Goal: Task Accomplishment & Management: Manage account settings

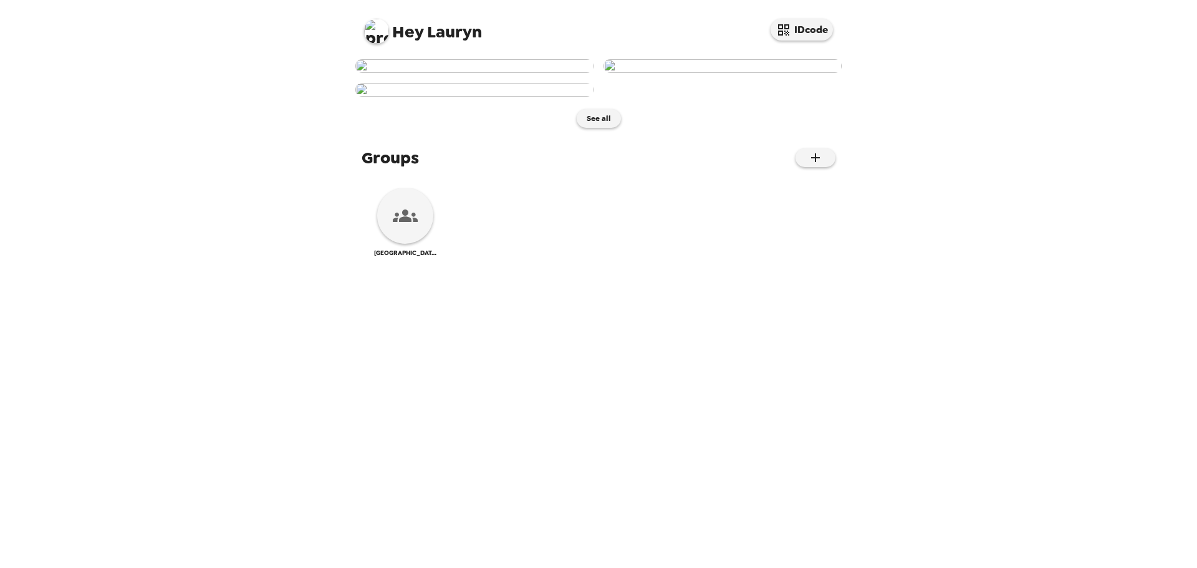
scroll to position [258, 0]
click at [377, 257] on div "Boise State University - Alumni Relations" at bounding box center [405, 222] width 62 height 69
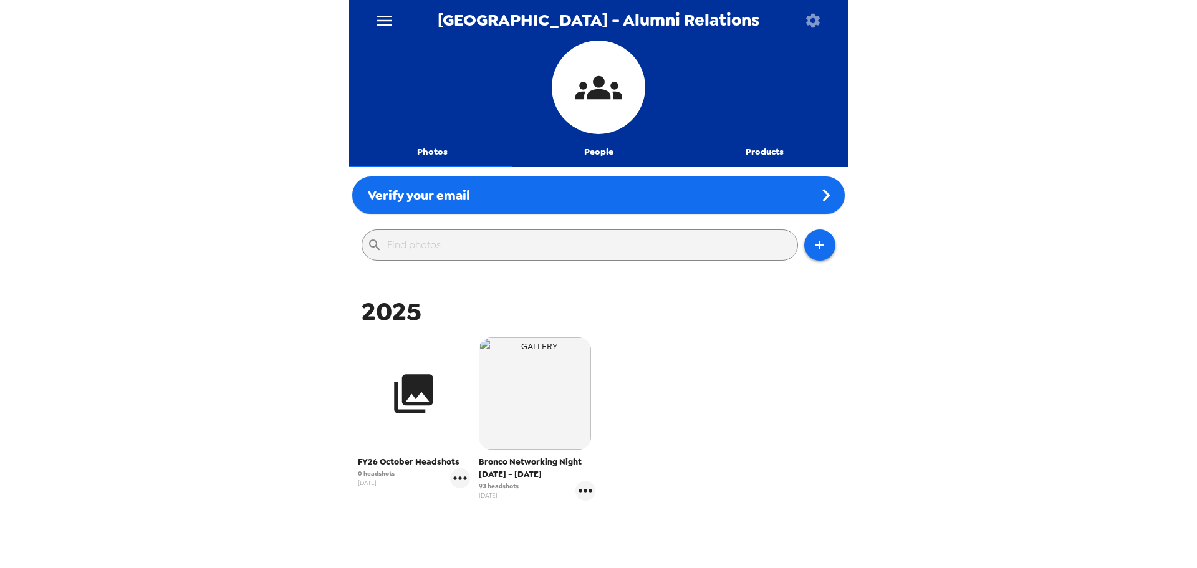
click at [420, 397] on icon "button" at bounding box center [413, 393] width 47 height 47
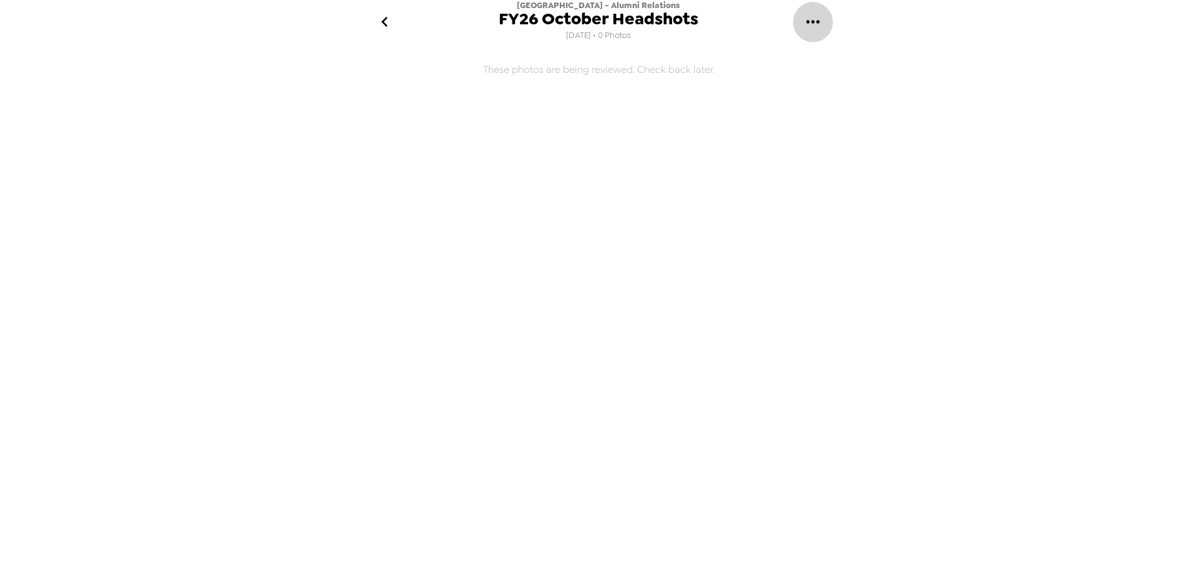
click at [813, 17] on icon "gallery menu" at bounding box center [813, 22] width 20 height 20
drag, startPoint x: 747, startPoint y: 74, endPoint x: 514, endPoint y: 78, distance: 232.6
click at [515, 78] on div at bounding box center [598, 284] width 1197 height 568
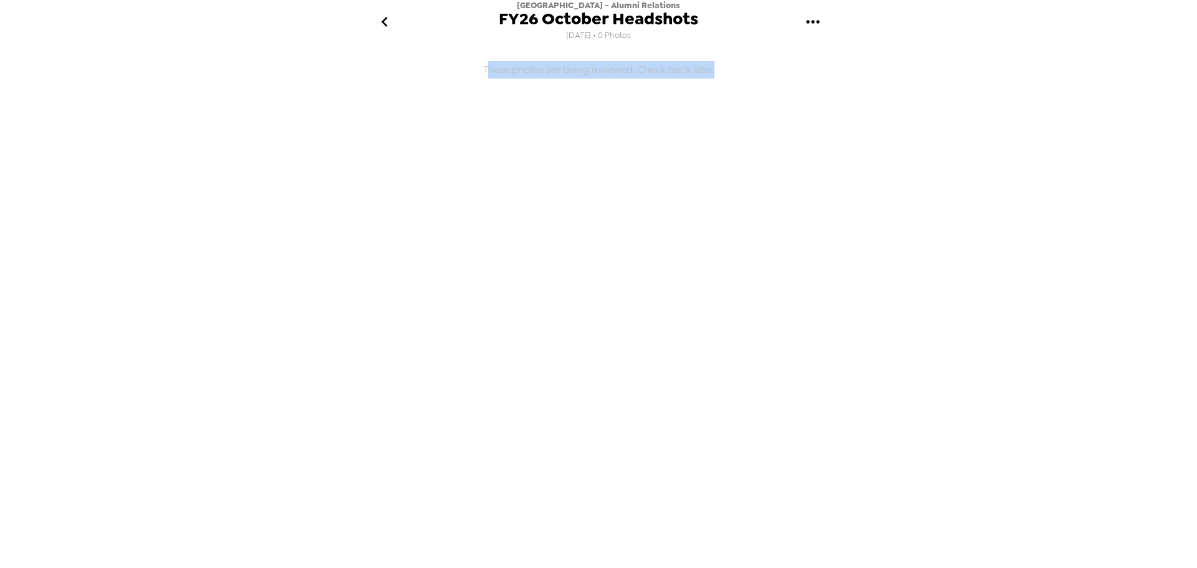
drag, startPoint x: 486, startPoint y: 68, endPoint x: 718, endPoint y: 67, distance: 232.0
click at [718, 67] on h6 "These photos are being reviewed. Check back later." at bounding box center [598, 241] width 499 height 385
copy h6 "hese photos are being reviewed. Check back later."
click at [816, 16] on icon "gallery menu" at bounding box center [813, 22] width 20 height 20
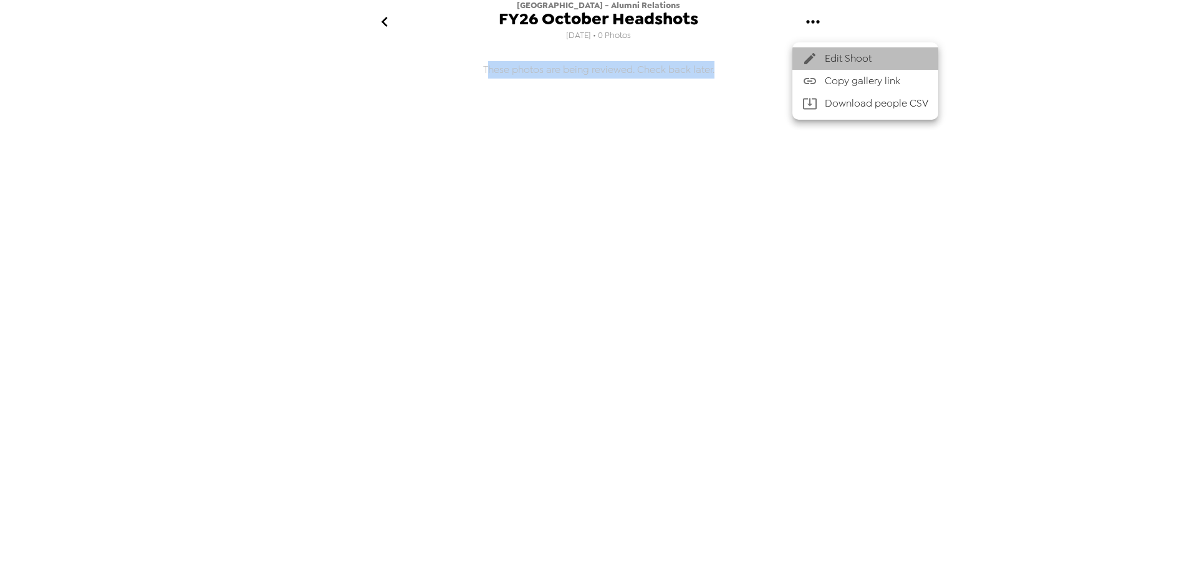
click at [857, 53] on span "Edit Shoot" at bounding box center [877, 58] width 104 height 15
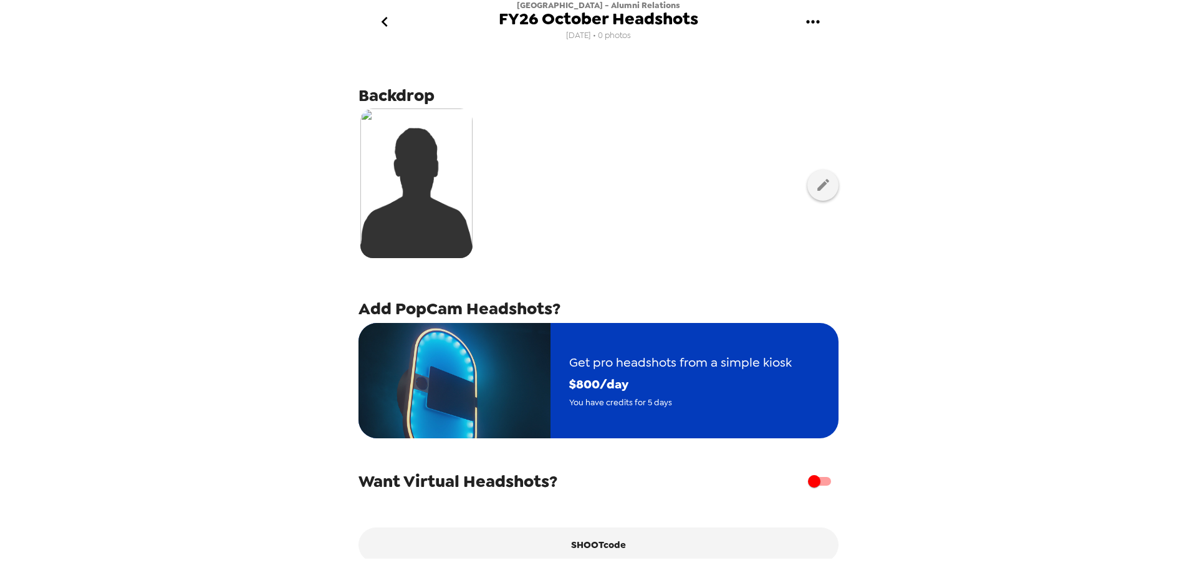
click at [692, 363] on span "Get pro headshots from a simple kiosk" at bounding box center [680, 363] width 223 height 22
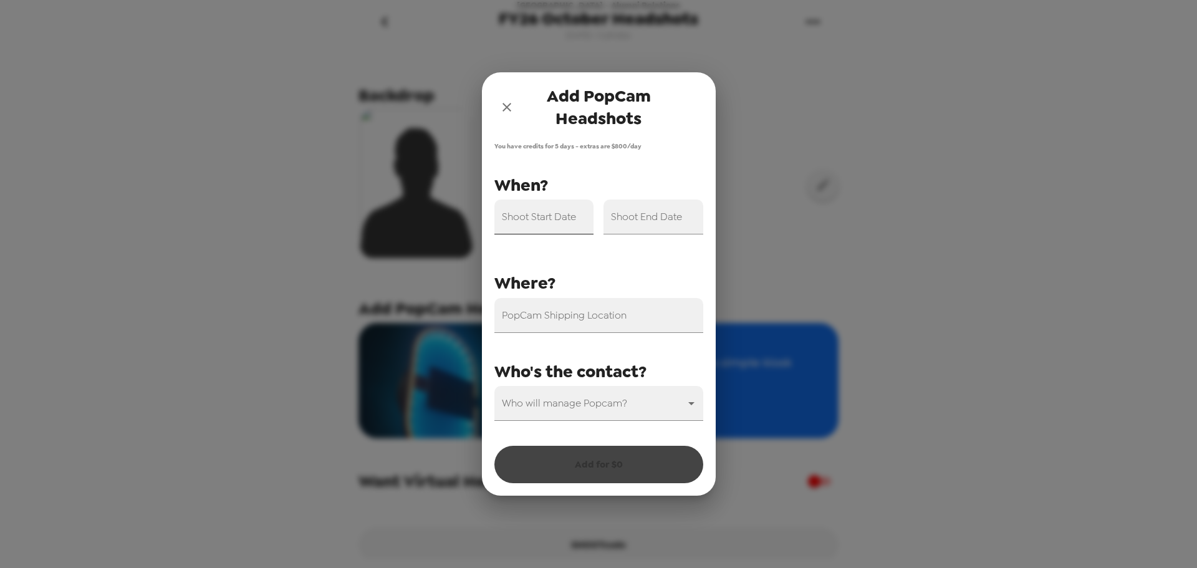
click at [548, 221] on input "Shoot Start Date" at bounding box center [545, 217] width 100 height 35
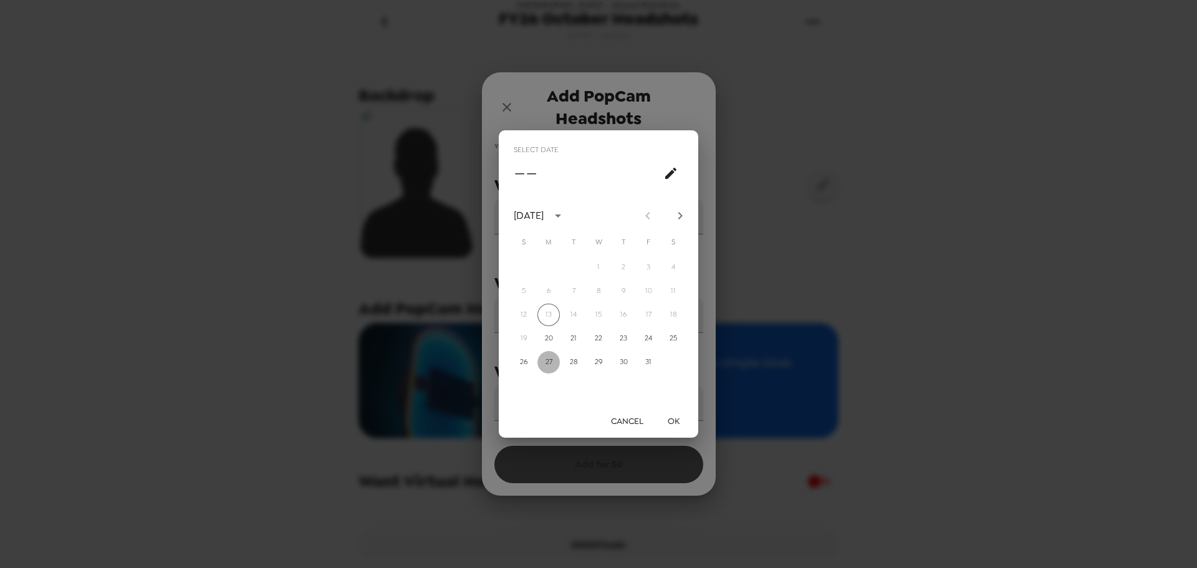
click at [551, 355] on button "27" at bounding box center [549, 362] width 22 height 22
click at [648, 360] on button "31" at bounding box center [648, 362] width 22 height 22
click at [553, 362] on button "27" at bounding box center [549, 362] width 22 height 22
type input "10/27/2025"
click at [679, 424] on button "OK" at bounding box center [674, 421] width 40 height 23
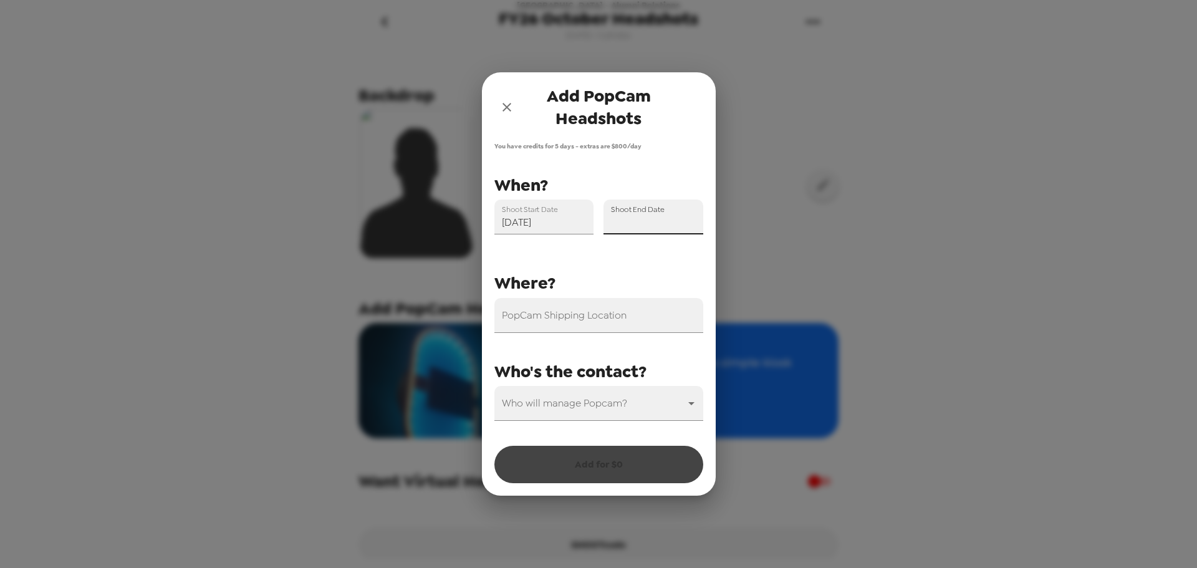
click at [629, 223] on input "Shoot End Date" at bounding box center [654, 217] width 100 height 35
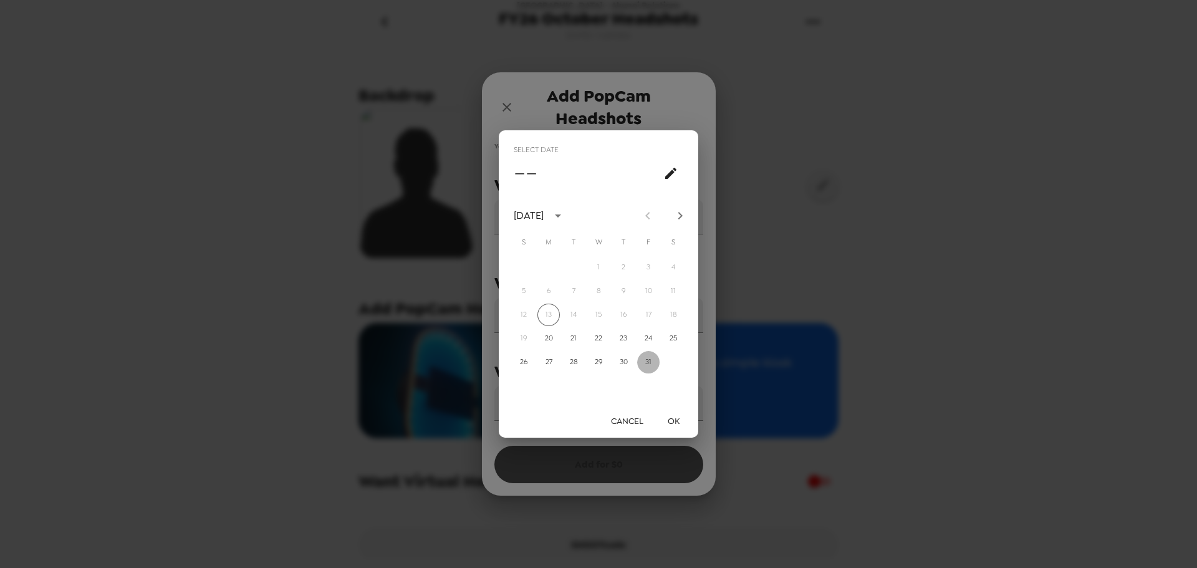
click at [644, 367] on button "31" at bounding box center [648, 362] width 22 height 22
type input "10/31/2025"
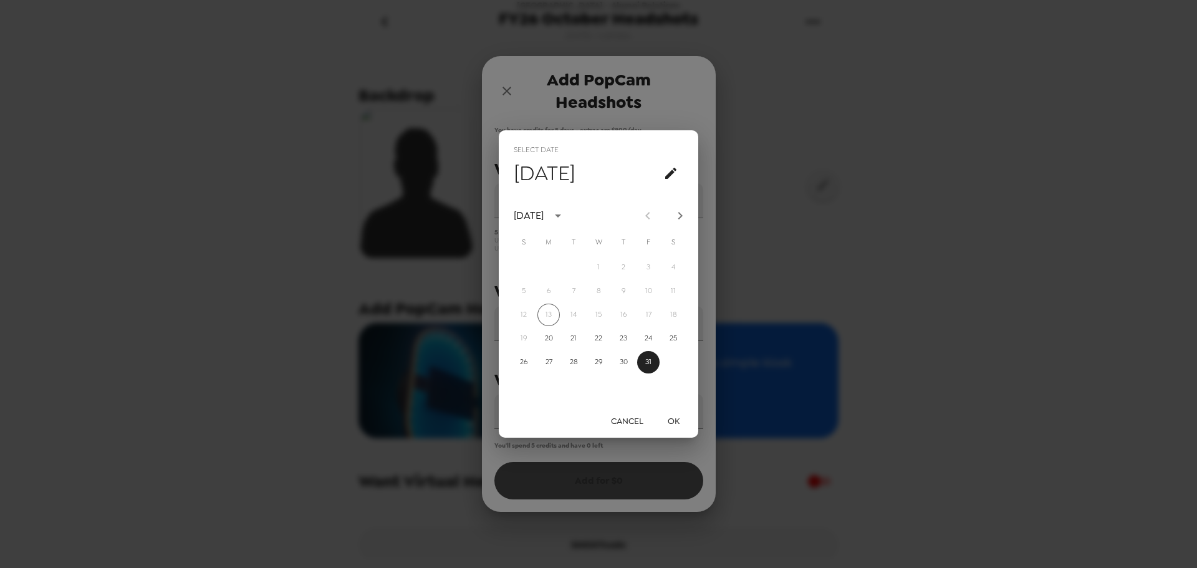
click at [673, 426] on button "OK" at bounding box center [674, 421] width 40 height 23
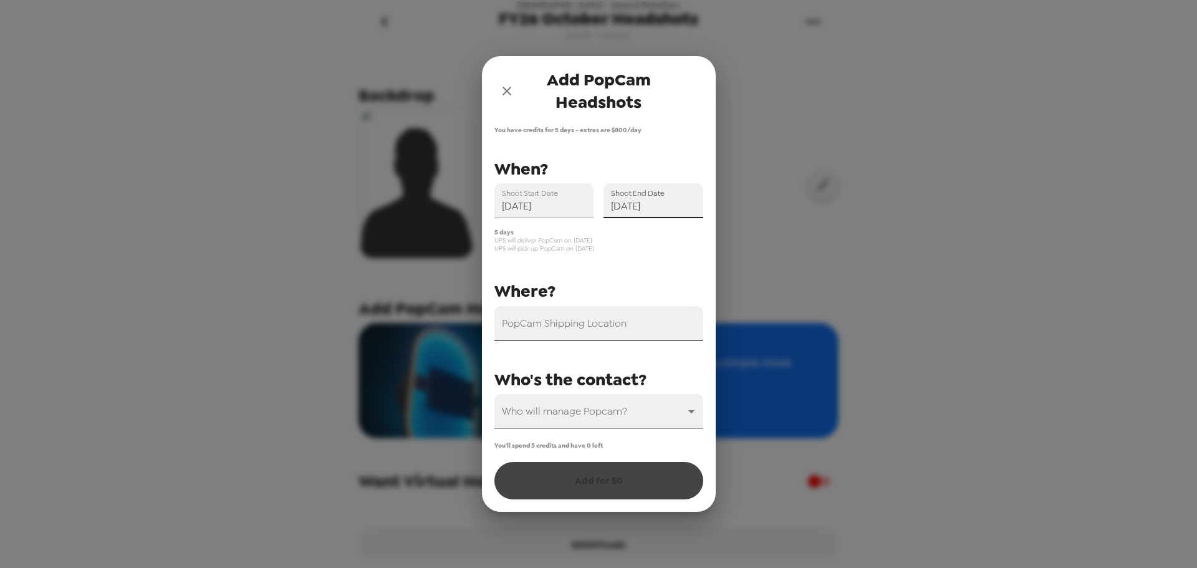
click at [579, 322] on div "PopCam Shipping Location" at bounding box center [599, 323] width 209 height 35
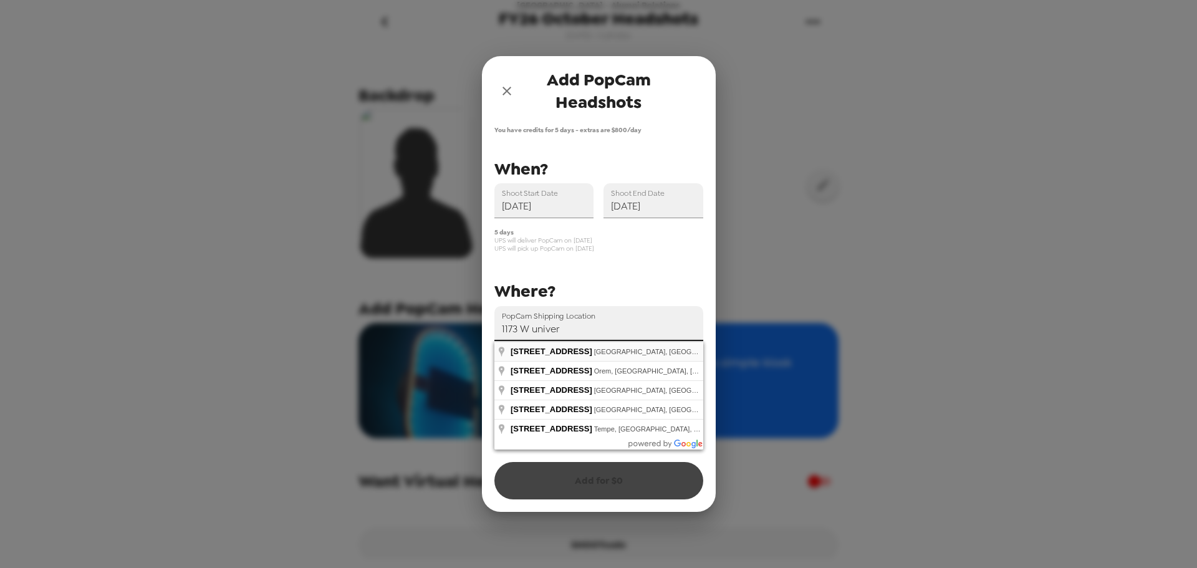
type input "1173 West University Drive, Boise, ID, USA"
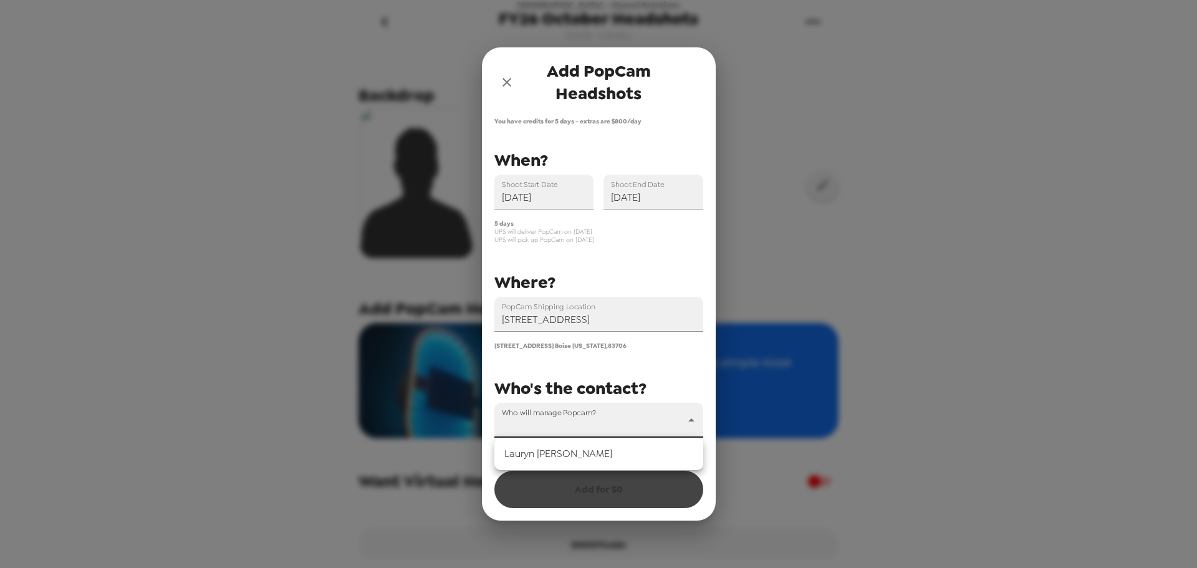
click at [602, 413] on body "Boise State University - Alumni Relations FY26 October Headshots 10/6/25 • 0 ph…" at bounding box center [598, 284] width 1197 height 568
click at [572, 449] on li "Lauryn Essary" at bounding box center [599, 454] width 209 height 22
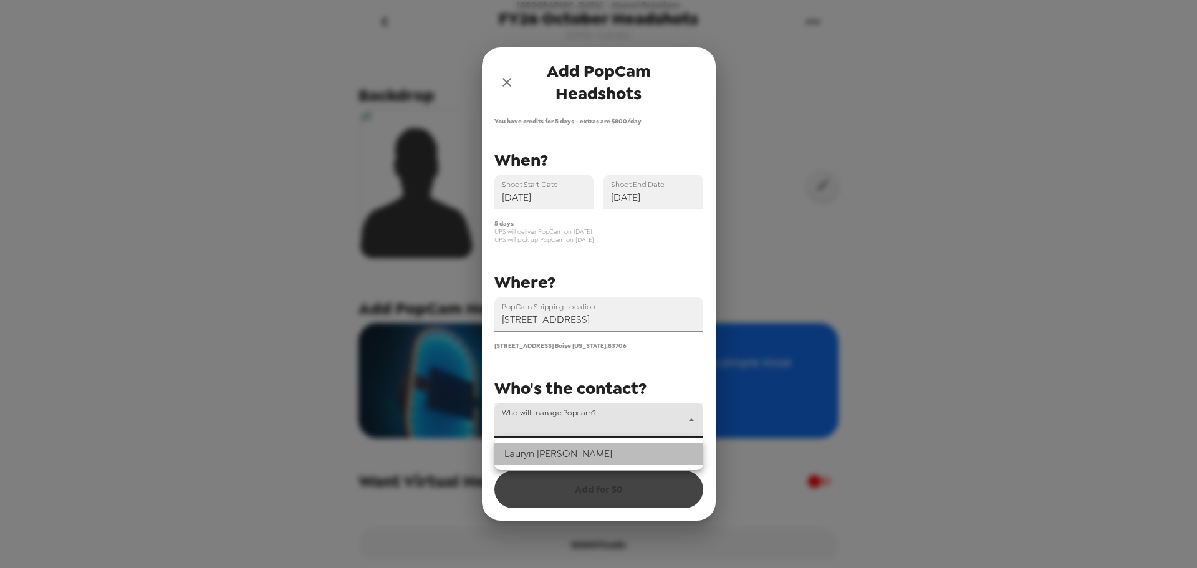
type input "57076"
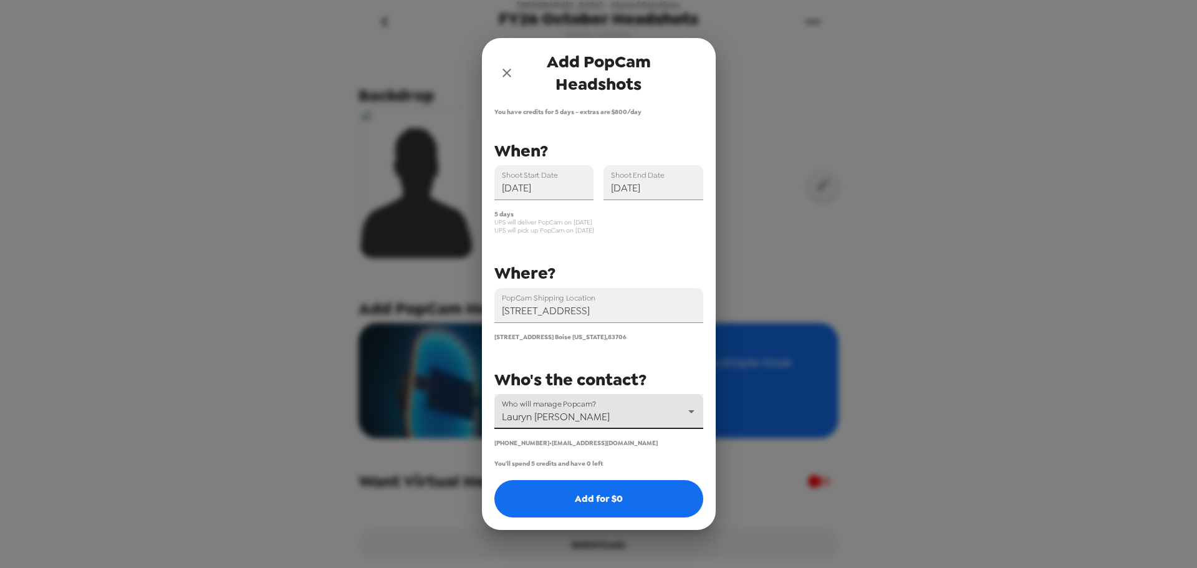
scroll to position [62, 0]
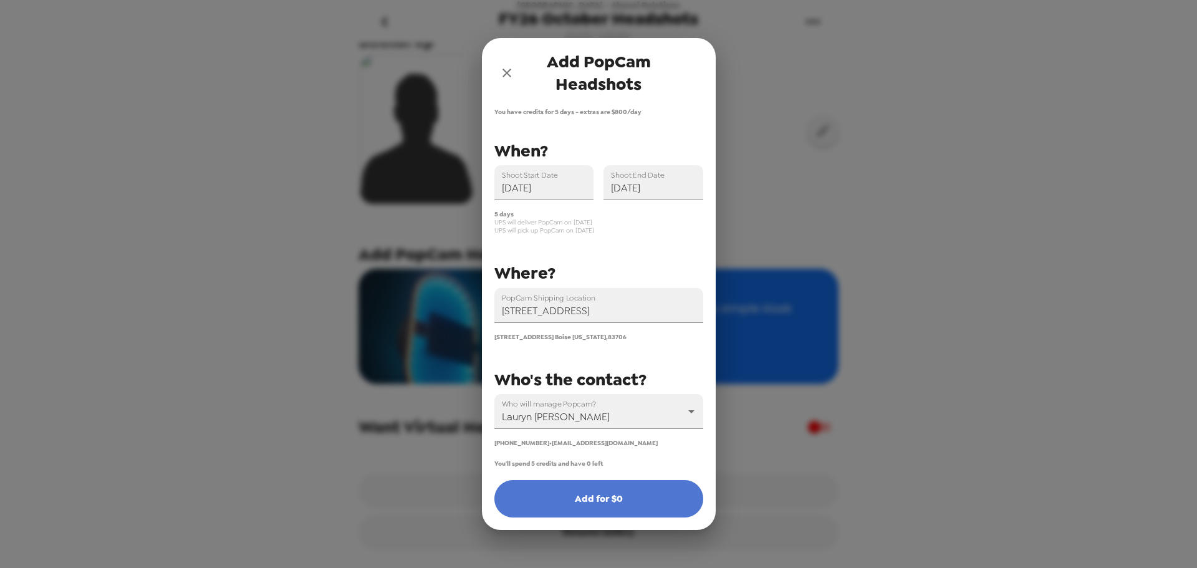
click at [564, 506] on button "Add for $ 0" at bounding box center [599, 498] width 209 height 37
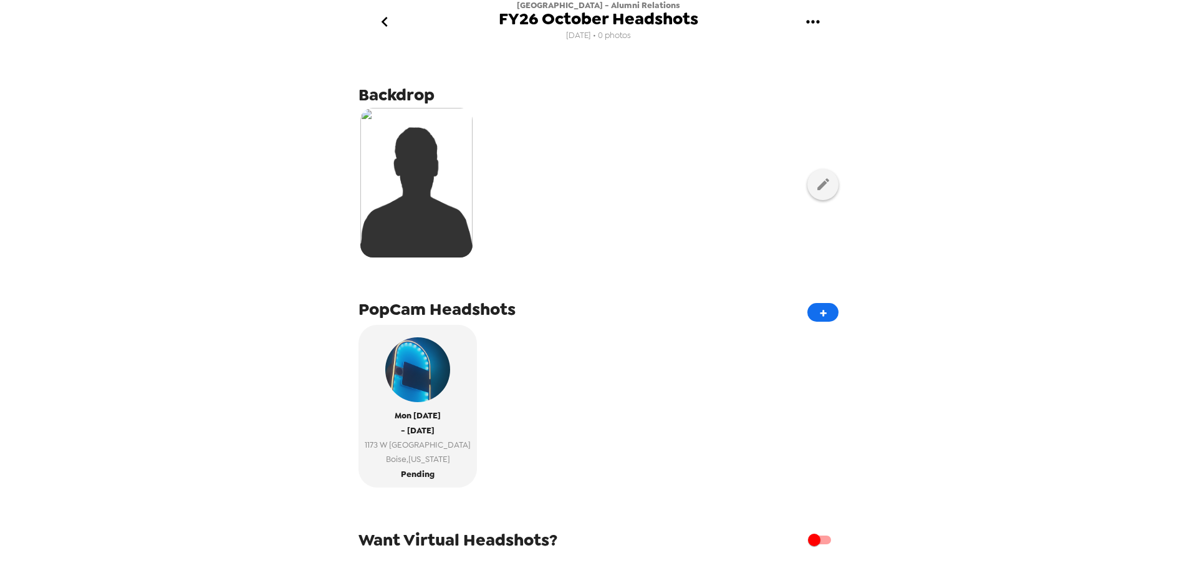
scroll to position [0, 0]
